Goal: Task Accomplishment & Management: Use online tool/utility

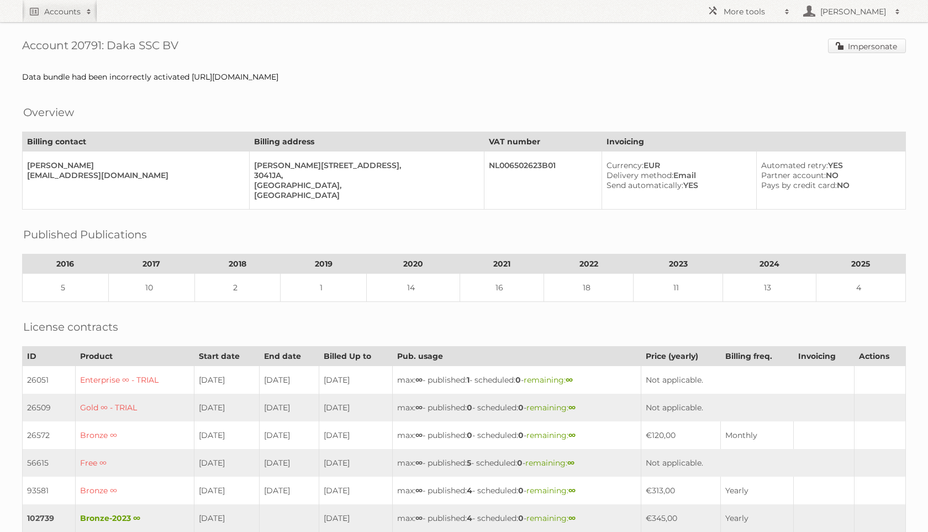
click at [850, 45] on link "Impersonate" at bounding box center [867, 46] width 78 height 14
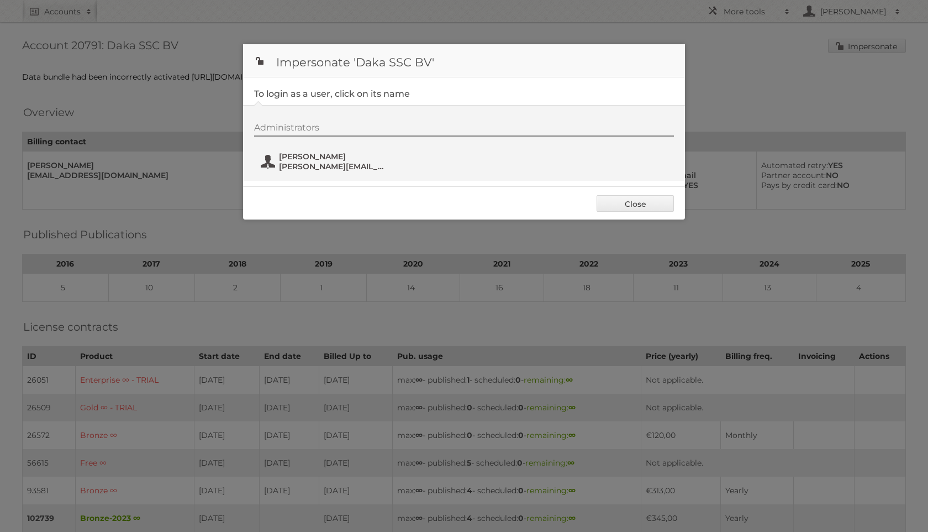
click at [288, 172] on button "[PERSON_NAME] [PERSON_NAME][EMAIL_ADDRESS][DOMAIN_NAME]" at bounding box center [325, 161] width 130 height 22
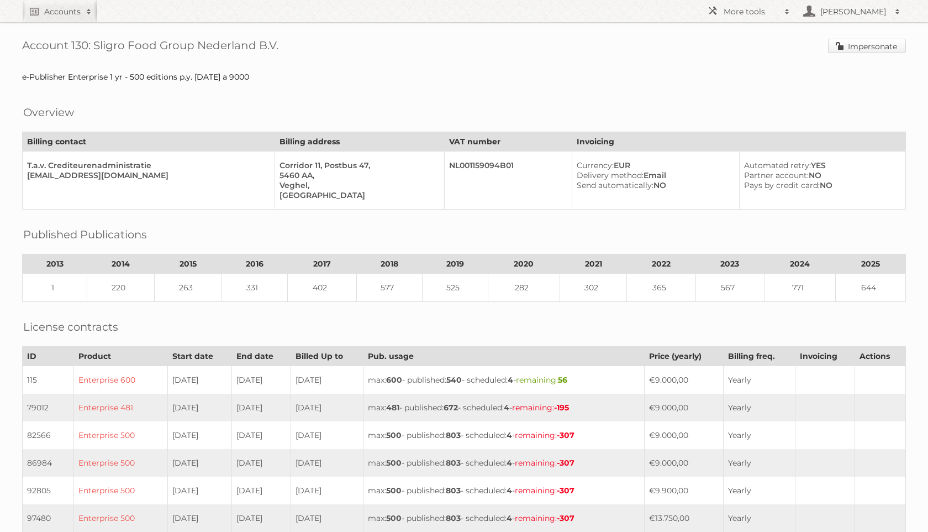
click at [862, 48] on link "Impersonate" at bounding box center [867, 46] width 78 height 14
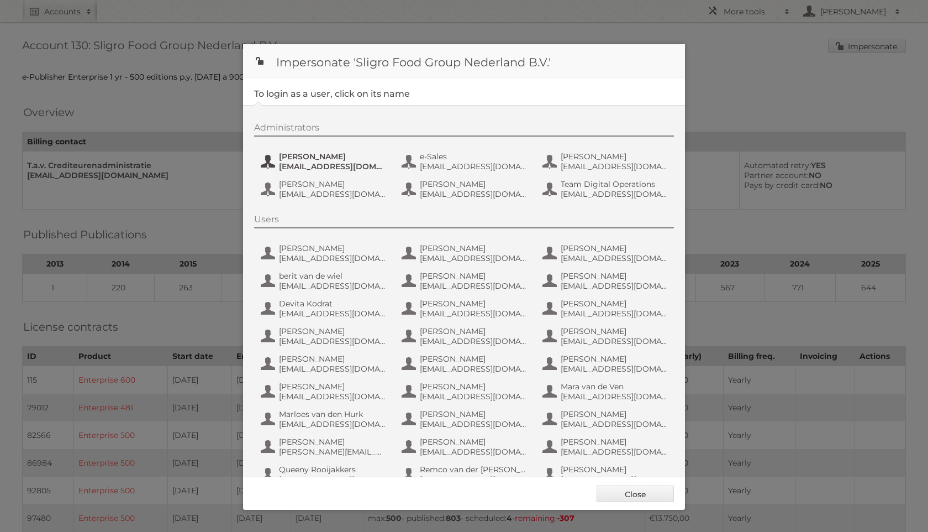
click at [327, 155] on span "Daan van Eijk" at bounding box center [332, 156] width 107 height 10
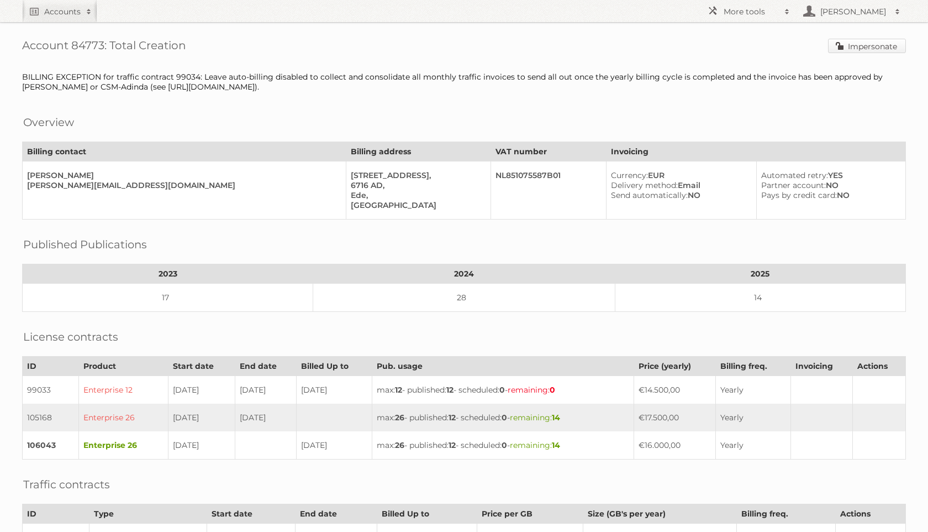
click at [848, 46] on link "Impersonate" at bounding box center [867, 46] width 78 height 14
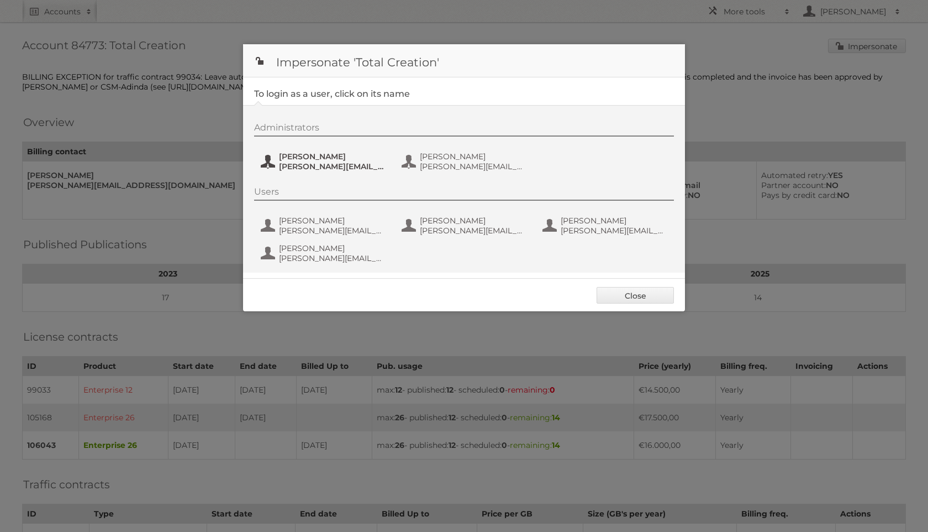
click at [303, 164] on span "[PERSON_NAME][EMAIL_ADDRESS][DOMAIN_NAME]" at bounding box center [332, 166] width 107 height 10
